Goal: Navigation & Orientation: Go to known website

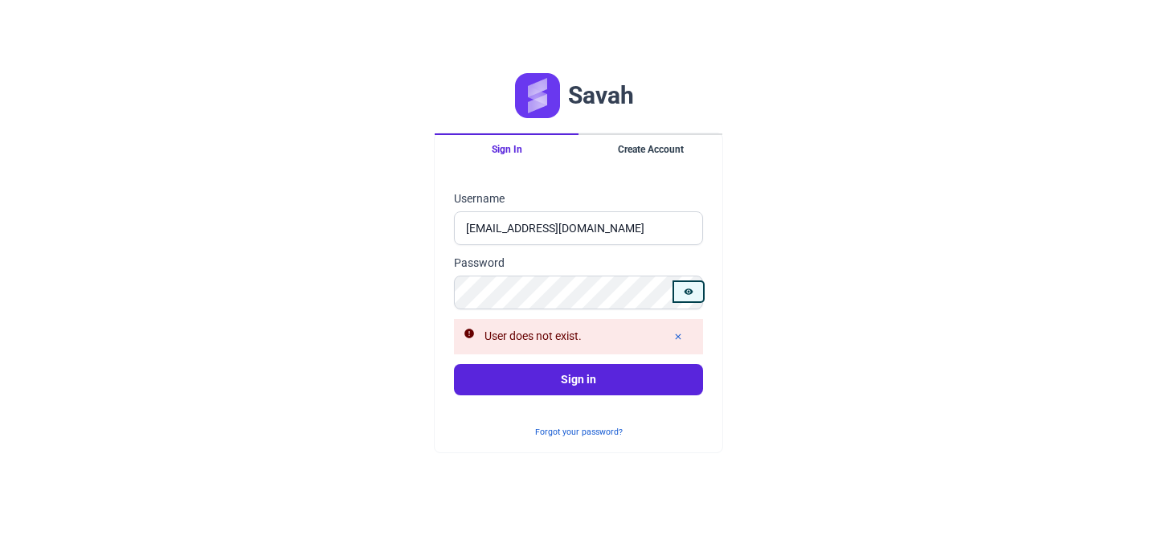
click at [689, 284] on button "Show password" at bounding box center [688, 291] width 29 height 19
